Goal: Transaction & Acquisition: Purchase product/service

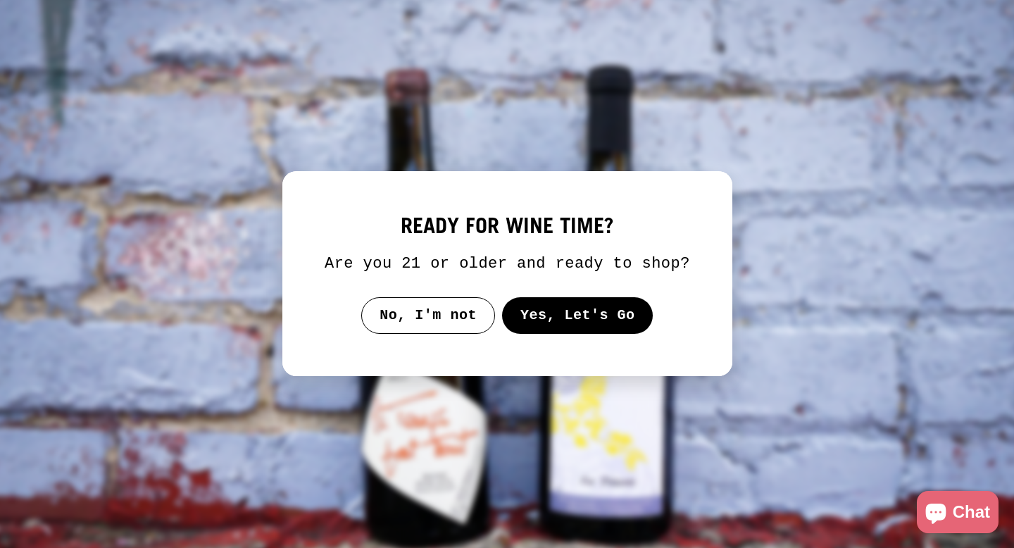
click at [550, 325] on button "Yes, Let's Go" at bounding box center [576, 315] width 151 height 37
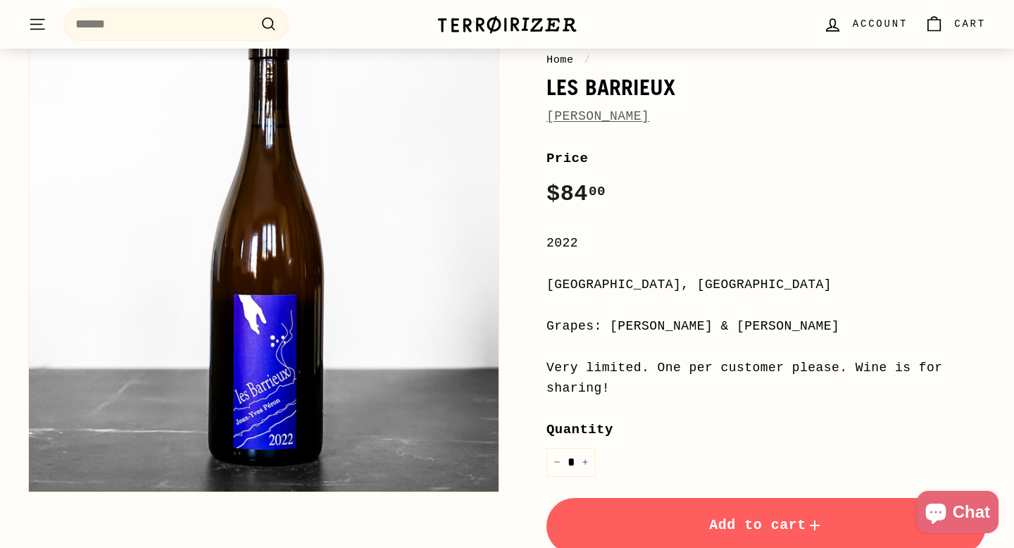
scroll to position [179, 0]
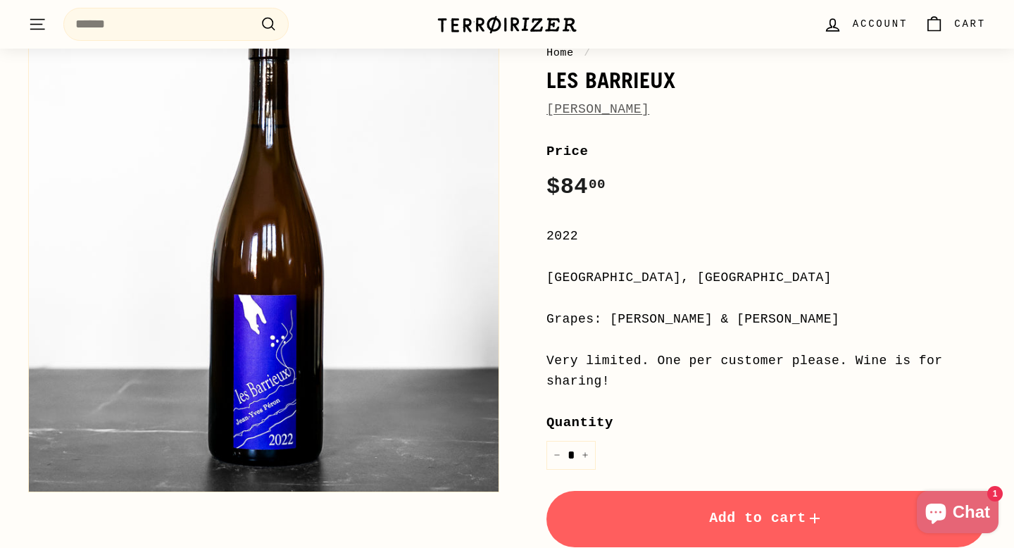
click at [717, 516] on span "Add to cart" at bounding box center [766, 518] width 114 height 16
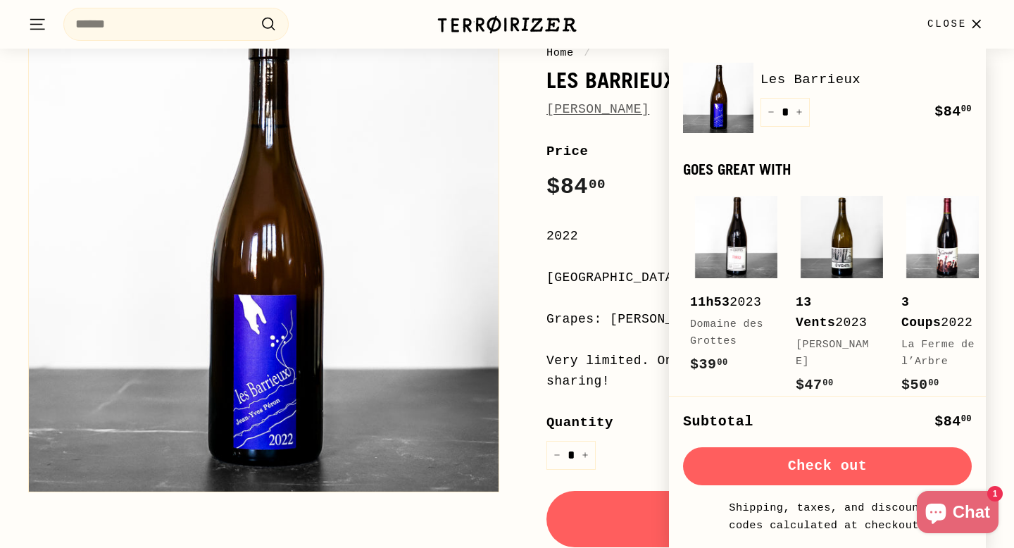
click at [980, 22] on icon "button" at bounding box center [976, 24] width 19 height 19
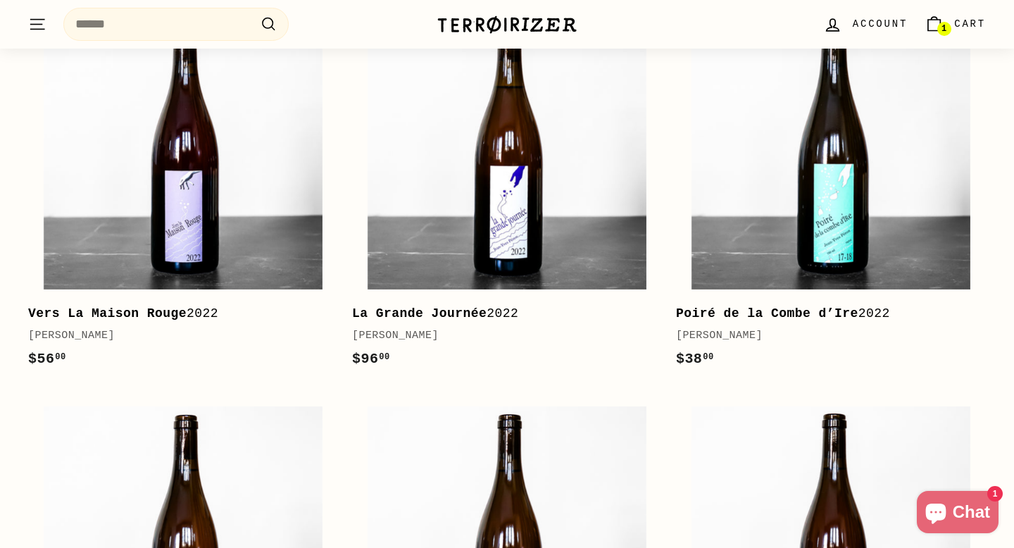
scroll to position [1861, 0]
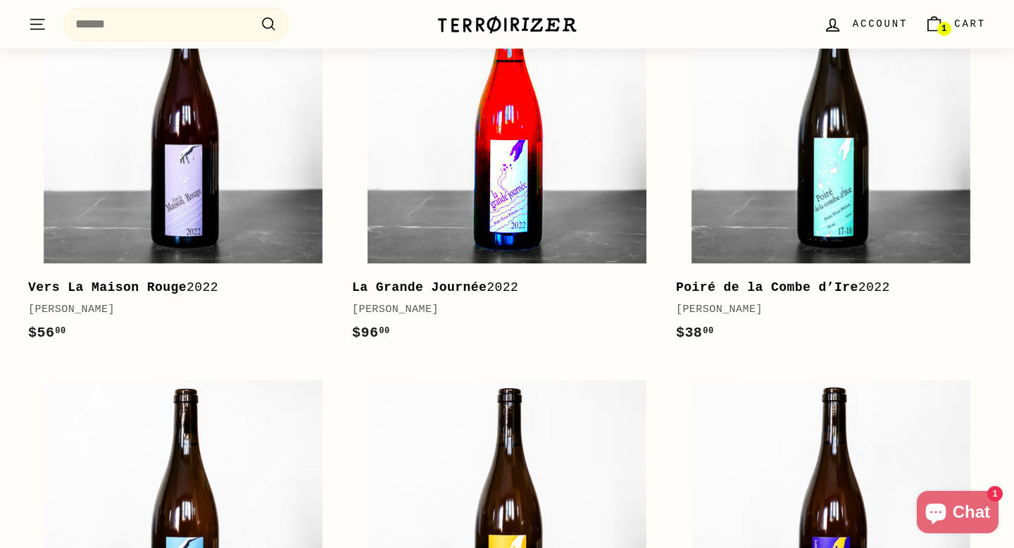
click at [608, 205] on img at bounding box center [506, 124] width 279 height 279
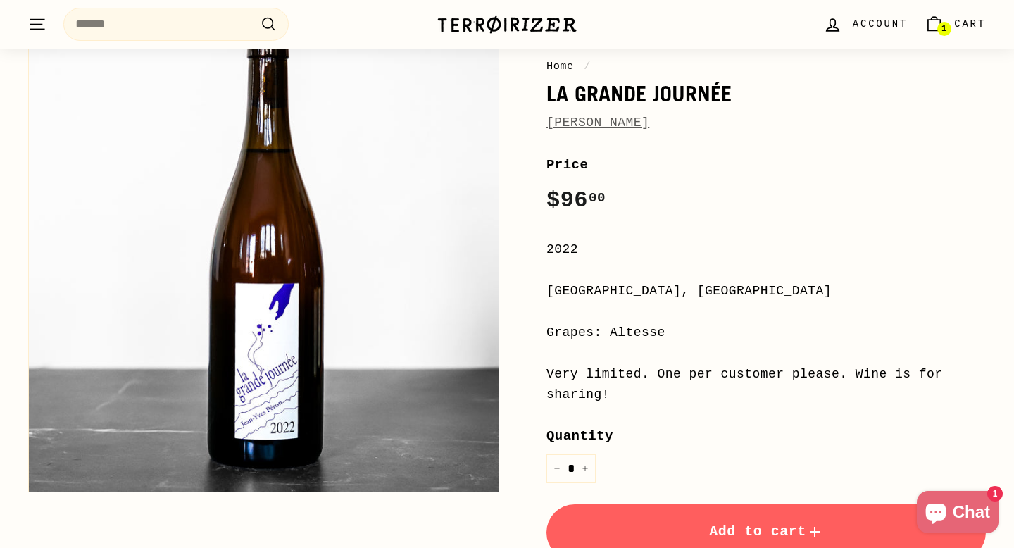
scroll to position [199, 0]
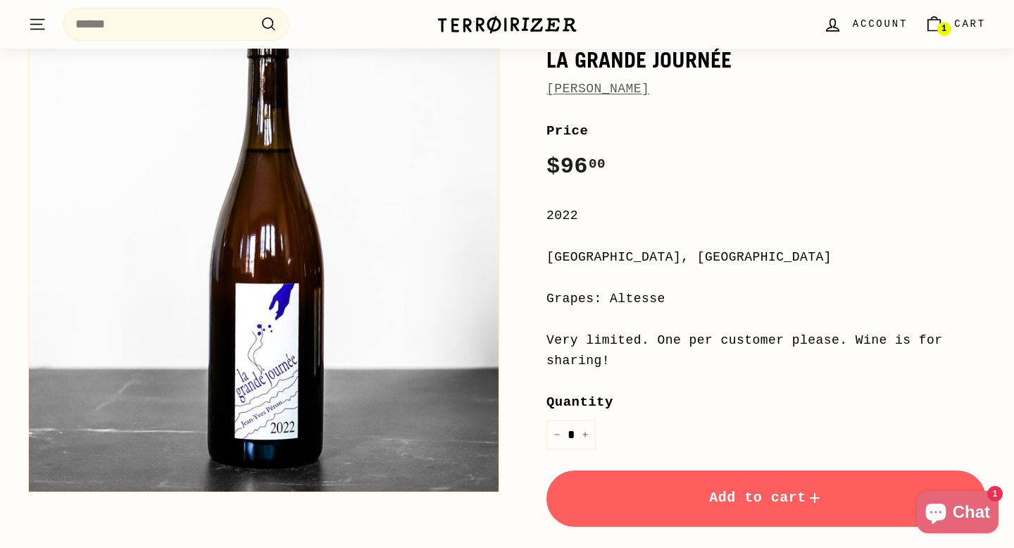
click at [655, 496] on button "Add to cart" at bounding box center [765, 498] width 439 height 56
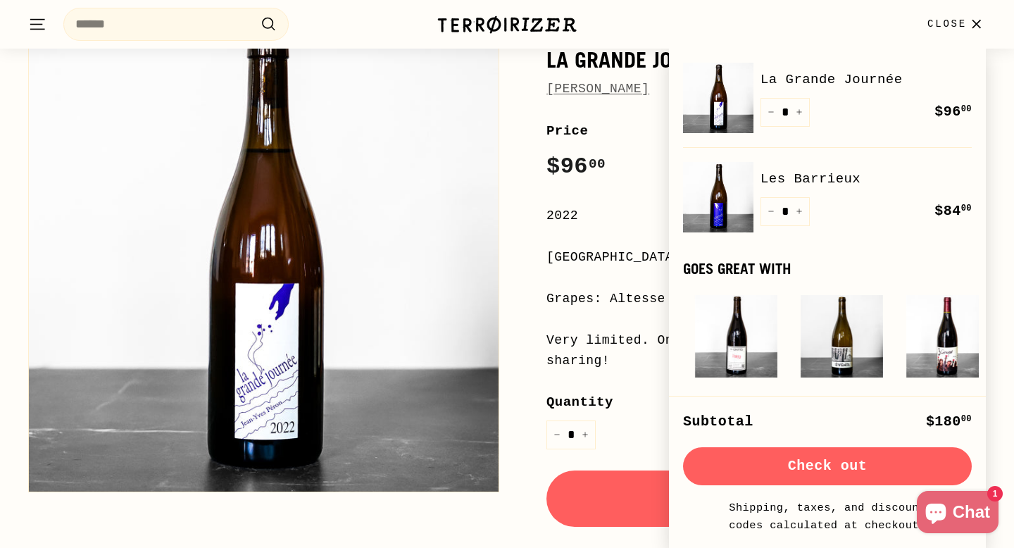
click at [650, 119] on div "Home / La Grande [PERSON_NAME] Price Regular price $96 00 $96.00 / 2022 [GEOGRA…" at bounding box center [750, 338] width 471 height 721
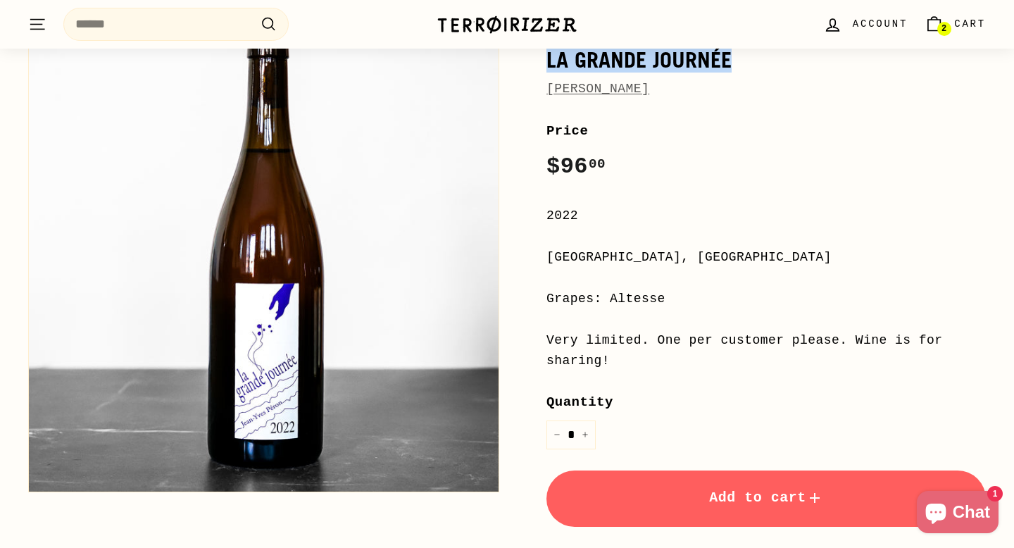
drag, startPoint x: 550, startPoint y: 59, endPoint x: 745, endPoint y: 54, distance: 195.1
click at [745, 54] on h1 "La Grande Journée" at bounding box center [765, 60] width 439 height 24
copy h1 "La Grande Journée"
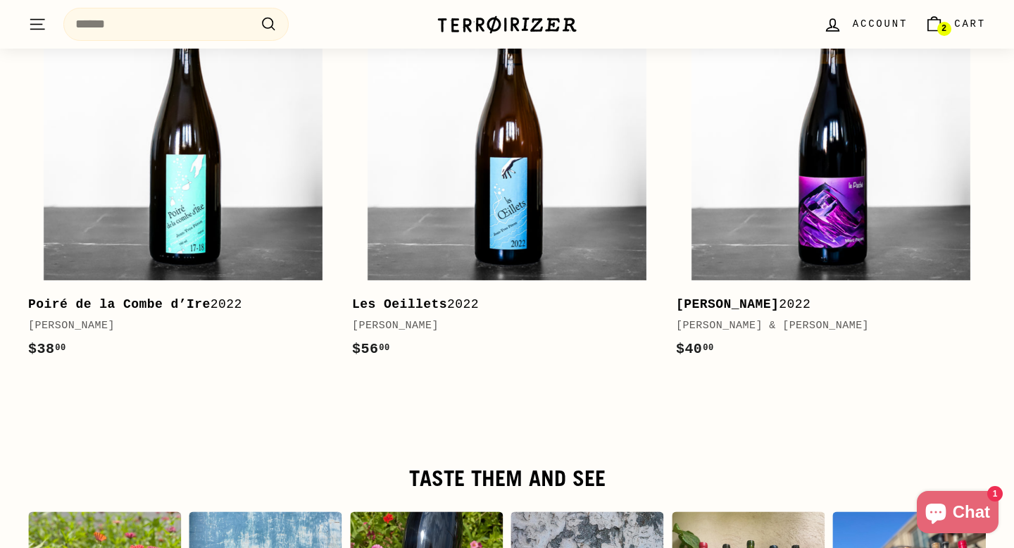
scroll to position [2291, 0]
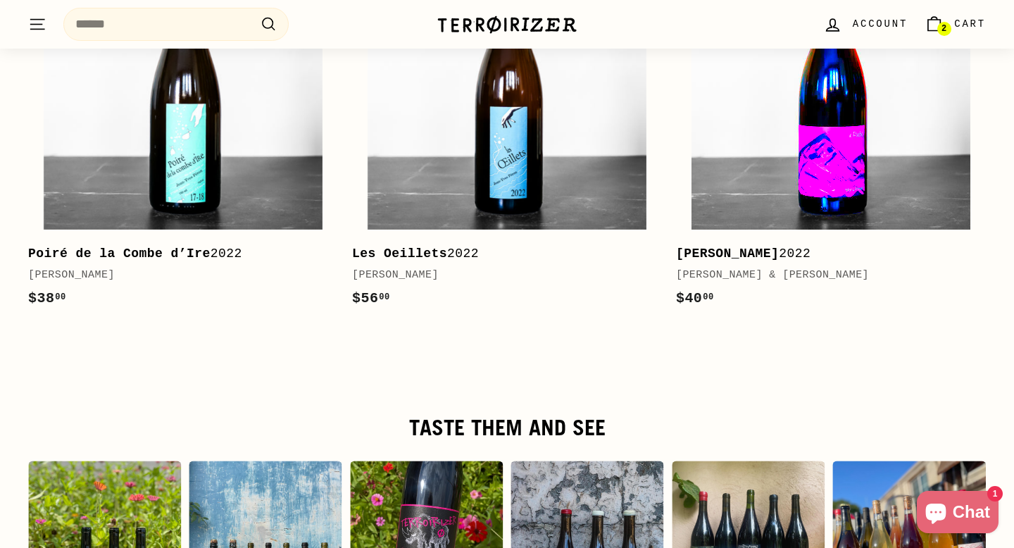
click at [802, 148] on img at bounding box center [830, 89] width 279 height 279
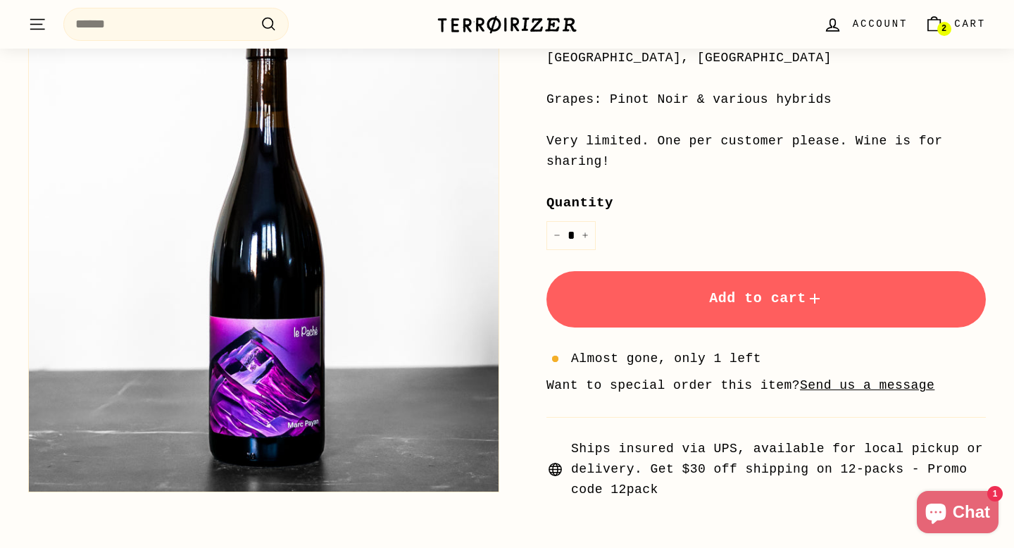
scroll to position [573, 0]
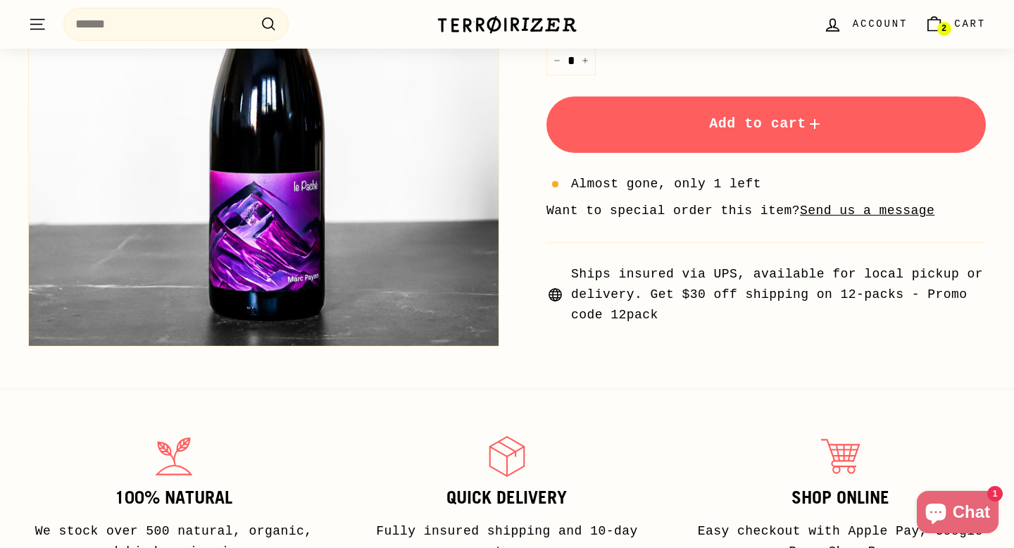
click at [765, 119] on span "Add to cart" at bounding box center [766, 123] width 114 height 16
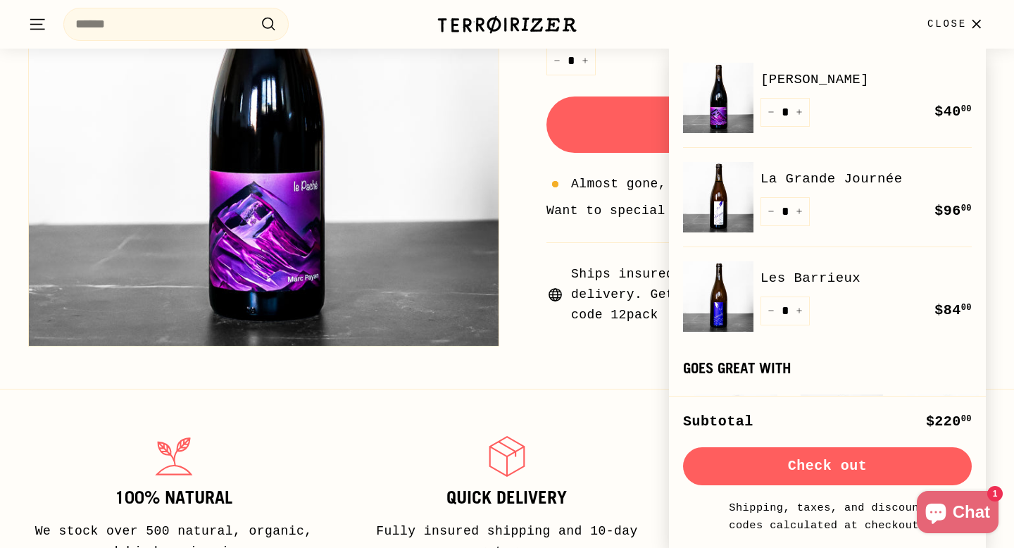
click at [803, 469] on button "Check out" at bounding box center [827, 466] width 289 height 38
